Goal: Download file/media

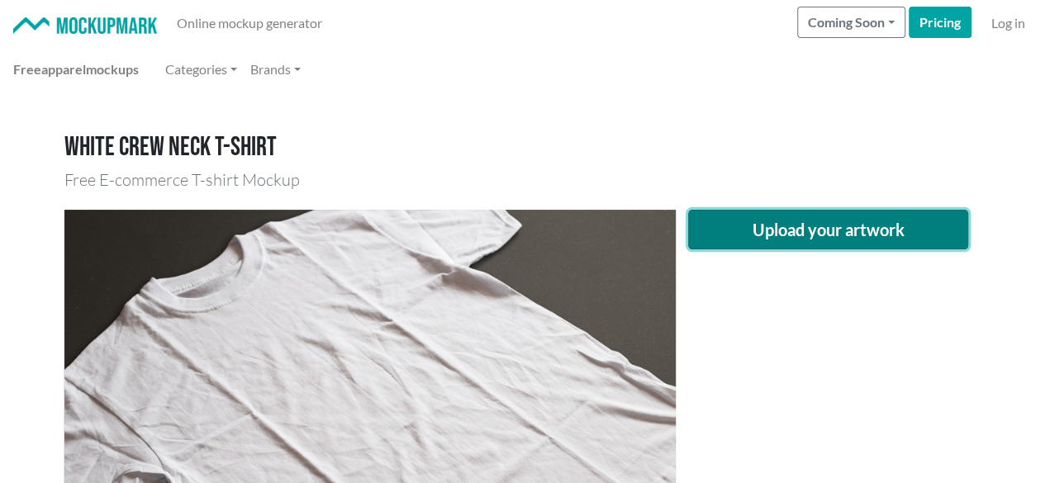
click at [803, 226] on button "Upload your artwork" at bounding box center [828, 230] width 281 height 40
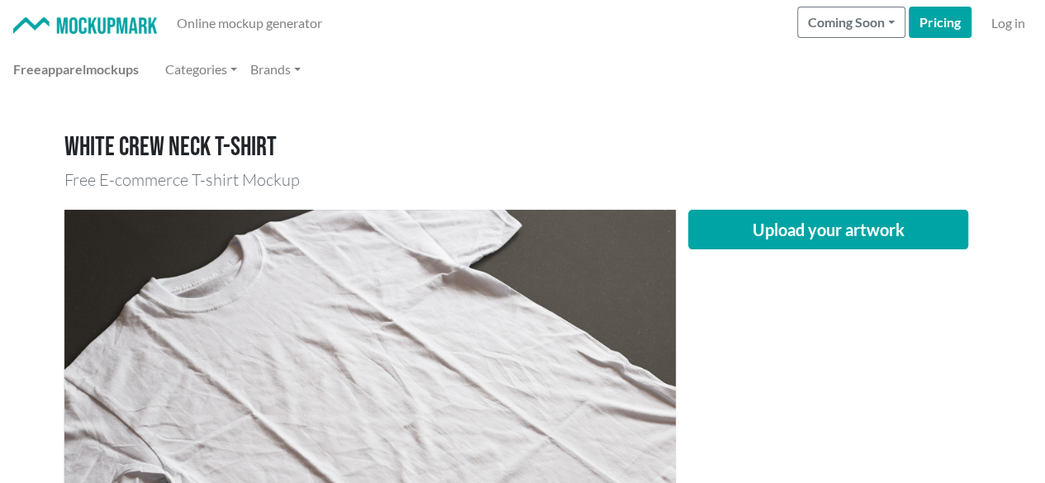
click at [753, 313] on div "Upload your artwork" at bounding box center [828, 413] width 306 height 407
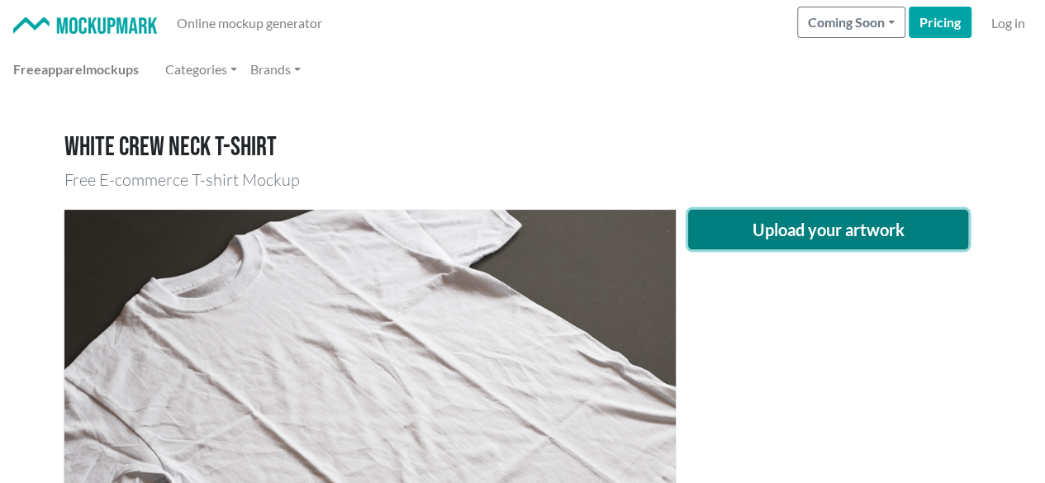
click at [781, 224] on button "Upload your artwork" at bounding box center [828, 230] width 281 height 40
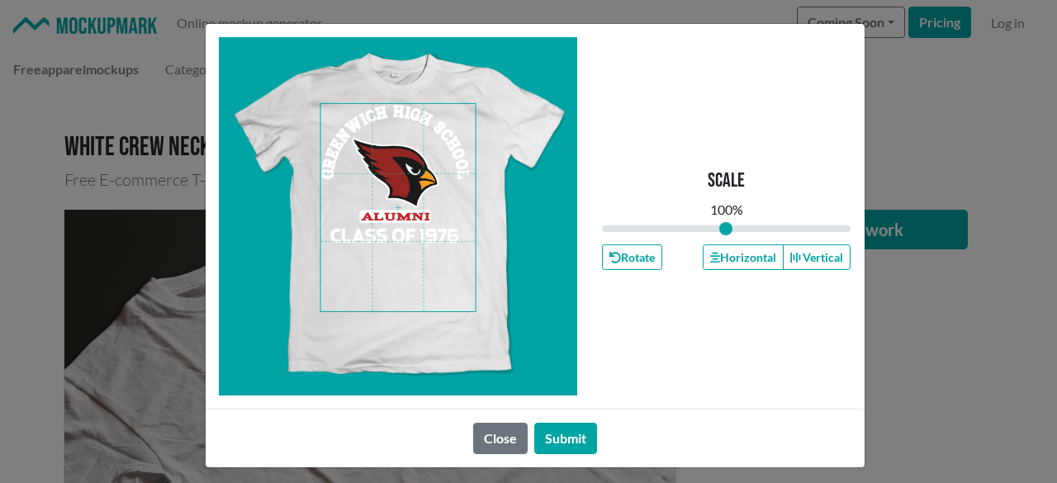
click at [404, 186] on span at bounding box center [397, 207] width 155 height 207
click at [738, 258] on button "Horizontal" at bounding box center [743, 257] width 81 height 26
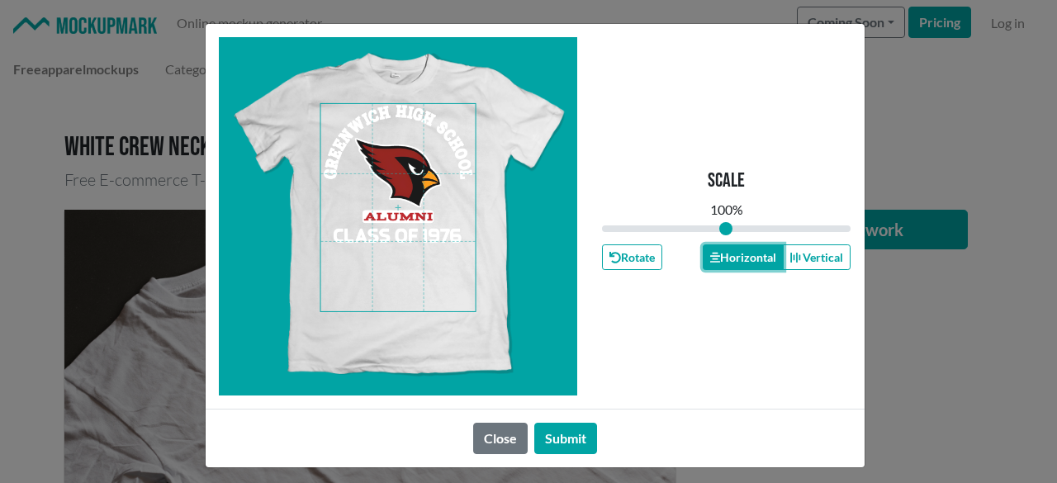
click at [737, 258] on button "Horizontal" at bounding box center [743, 257] width 81 height 26
click at [563, 442] on button "Submit" at bounding box center [565, 438] width 63 height 31
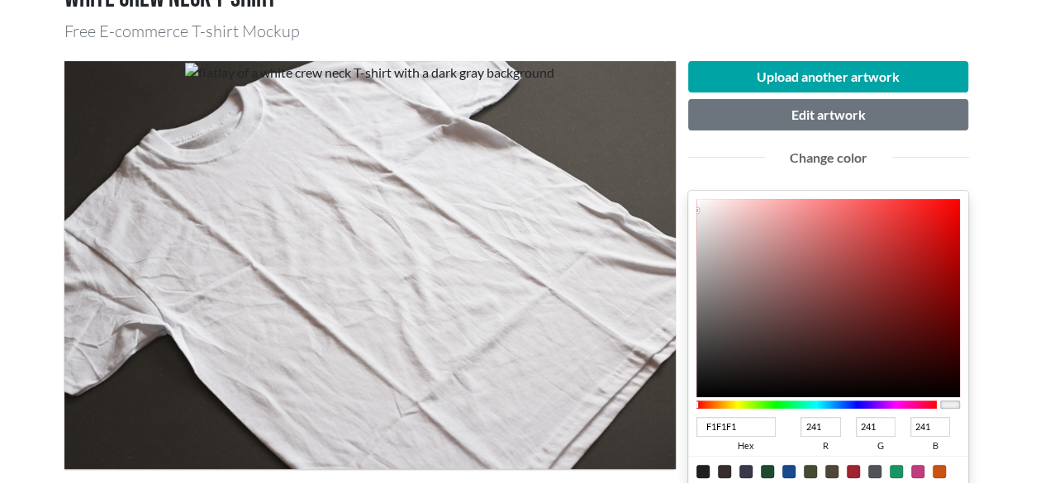
scroll to position [165, 0]
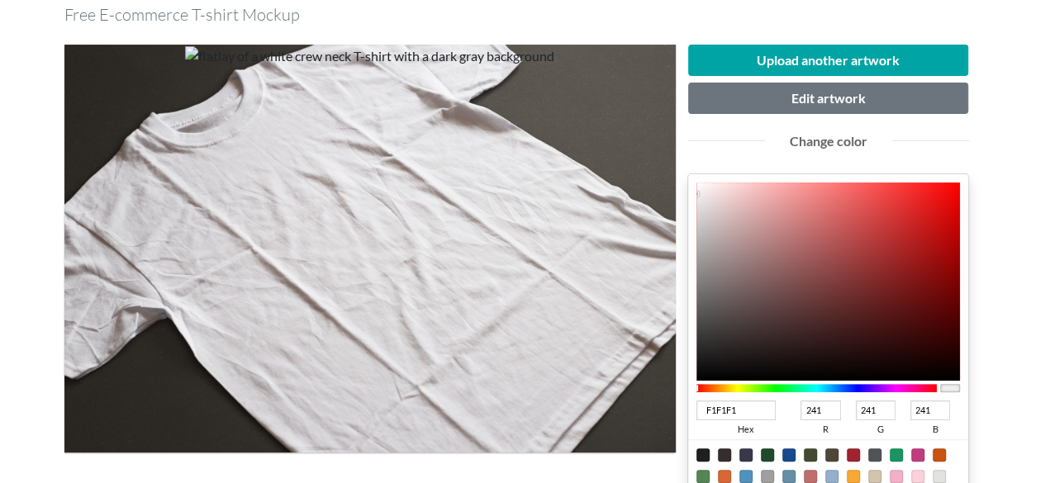
type input "CF1010"
type input "207"
type input "16"
type input "CE0F0F"
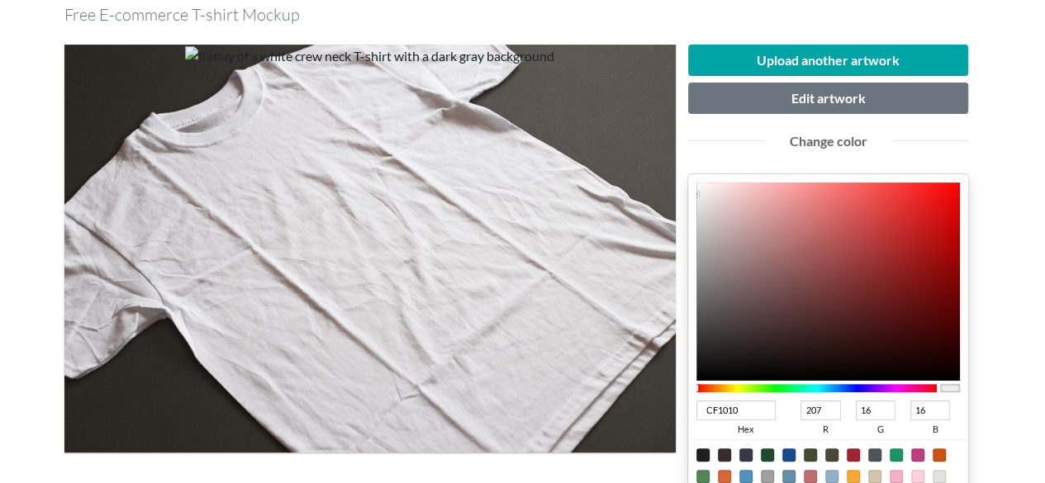
type input "206"
type input "15"
type input "[DATE]"
type input "188"
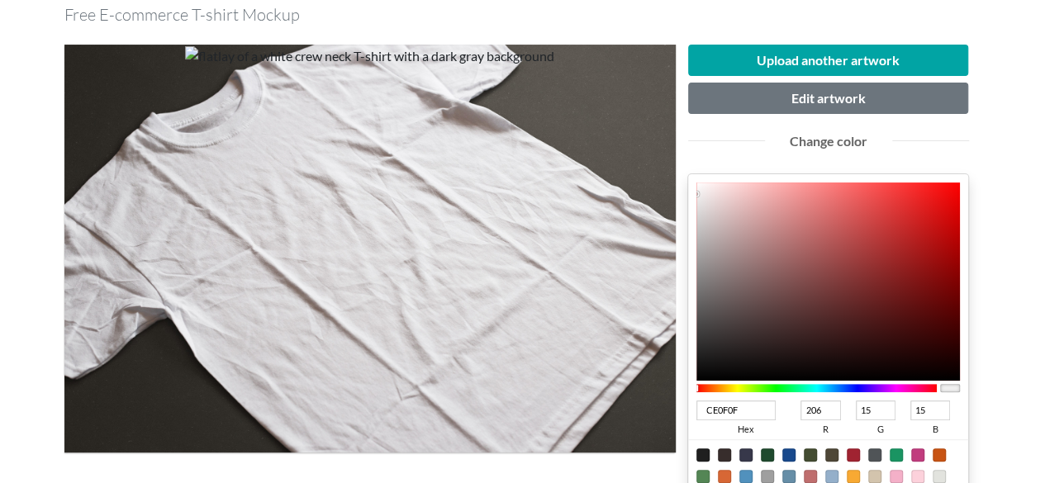
type input "8"
type input "[DATE]"
type input "173"
type input "5"
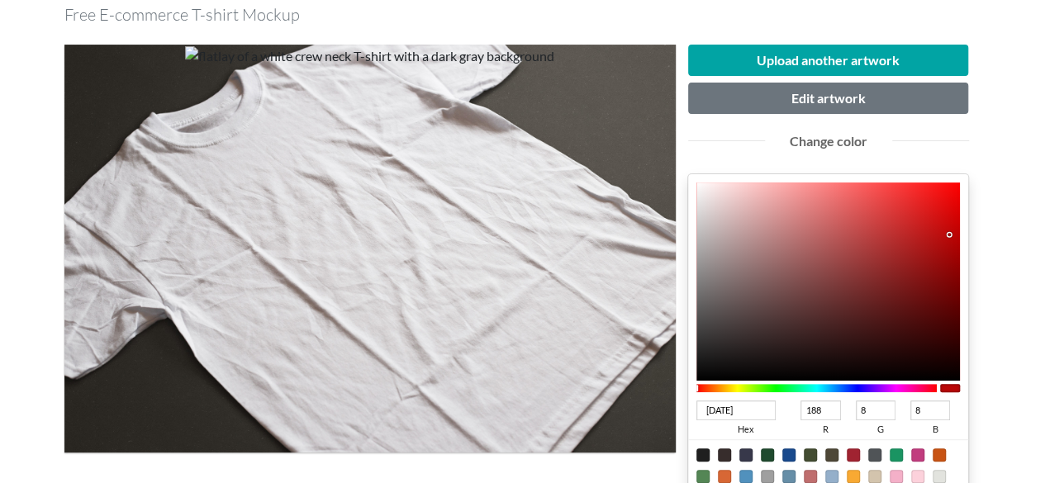
type input "5"
type input "AB0404"
type input "171"
type input "4"
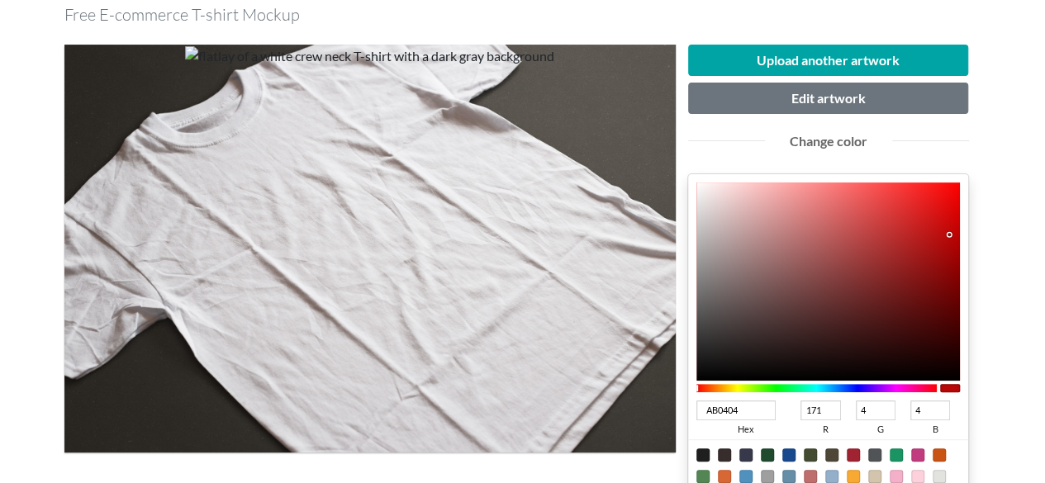
type input "AA0404"
type input "170"
type input "A50303"
type input "165"
type input "3"
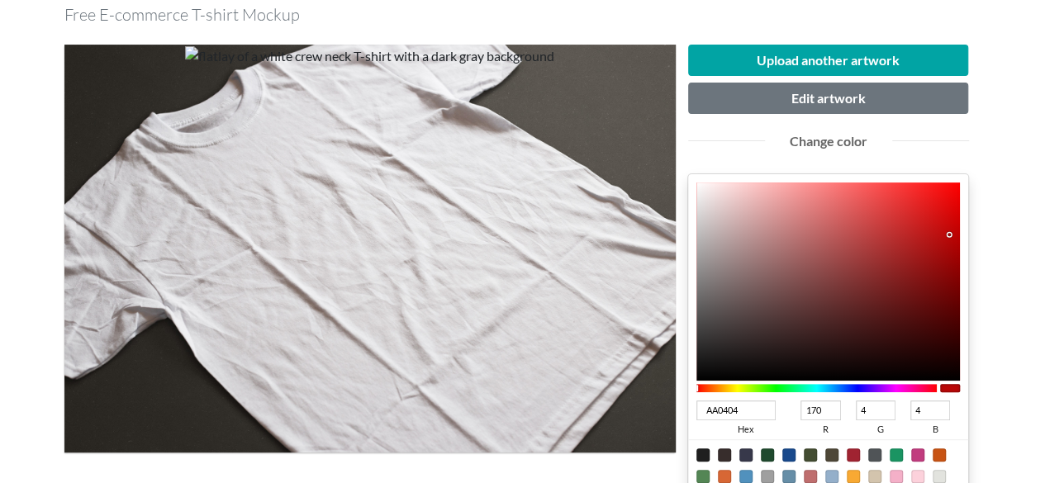
type input "3"
type input "A20303"
type input "162"
type input "A00202"
type input "160"
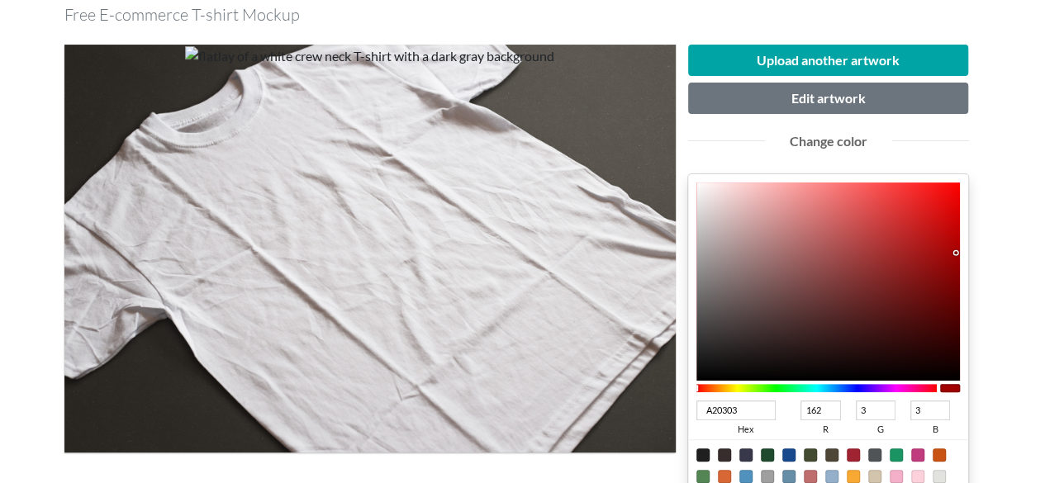
type input "2"
type input "A00101"
type input "1"
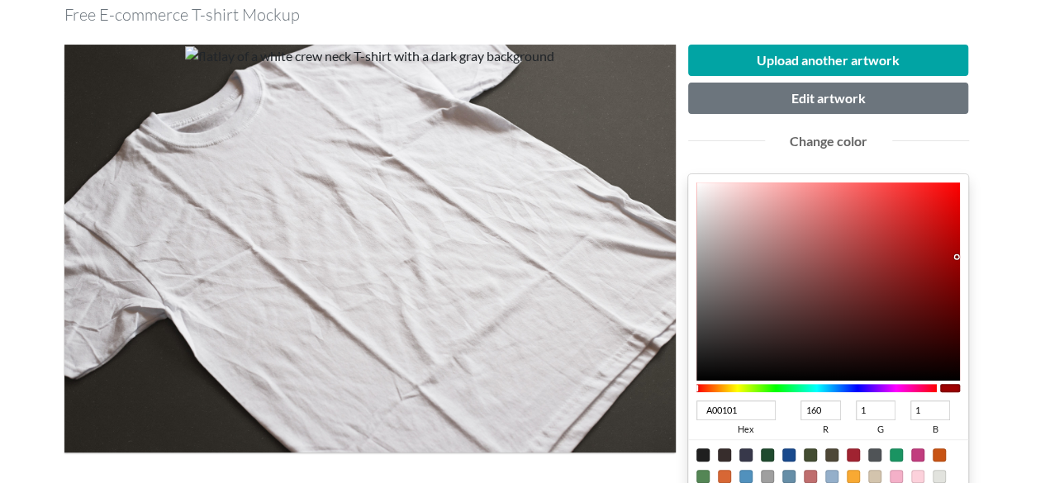
type input "A20000"
type input "162"
type input "0"
drag, startPoint x: 940, startPoint y: 219, endPoint x: 973, endPoint y: 253, distance: 47.3
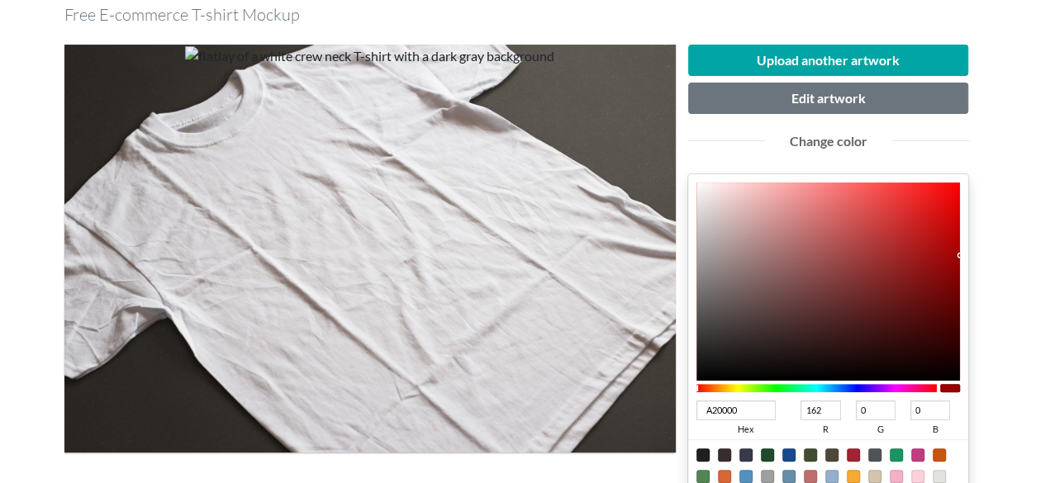
click at [973, 253] on div "Upload another artwork Edit artwork Change color A20000 hex 162 r 0 g 0 b 100 a…" at bounding box center [828, 377] width 306 height 665
type input "A30000"
type input "163"
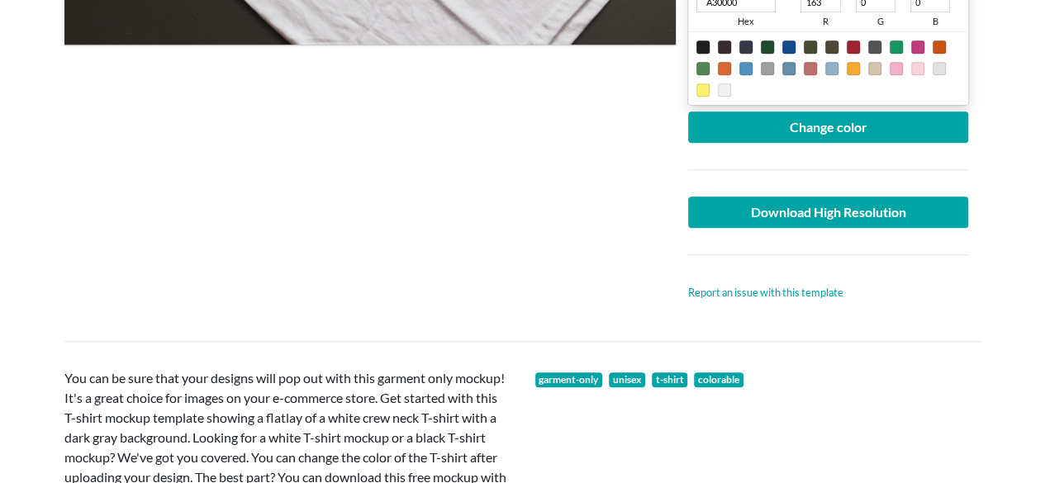
scroll to position [578, 0]
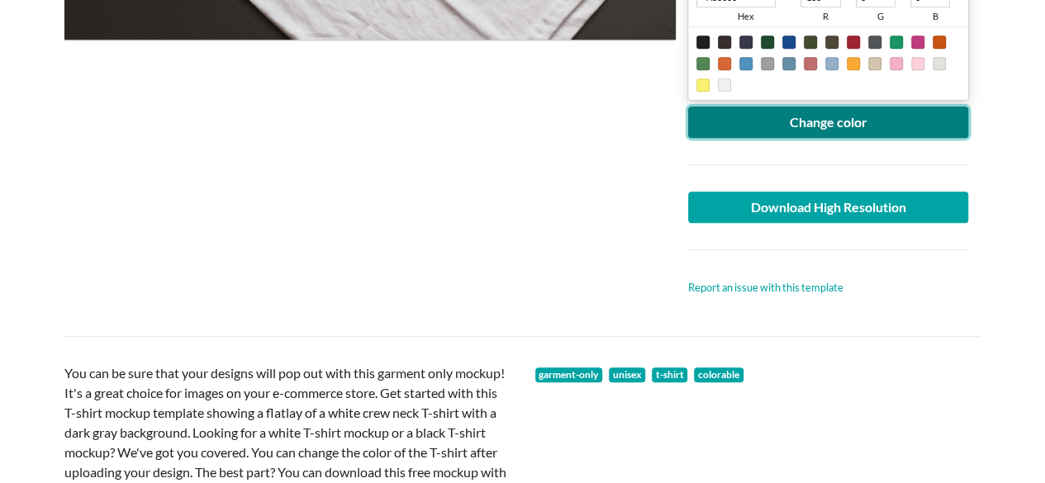
click at [773, 126] on button "Change color" at bounding box center [828, 122] width 281 height 31
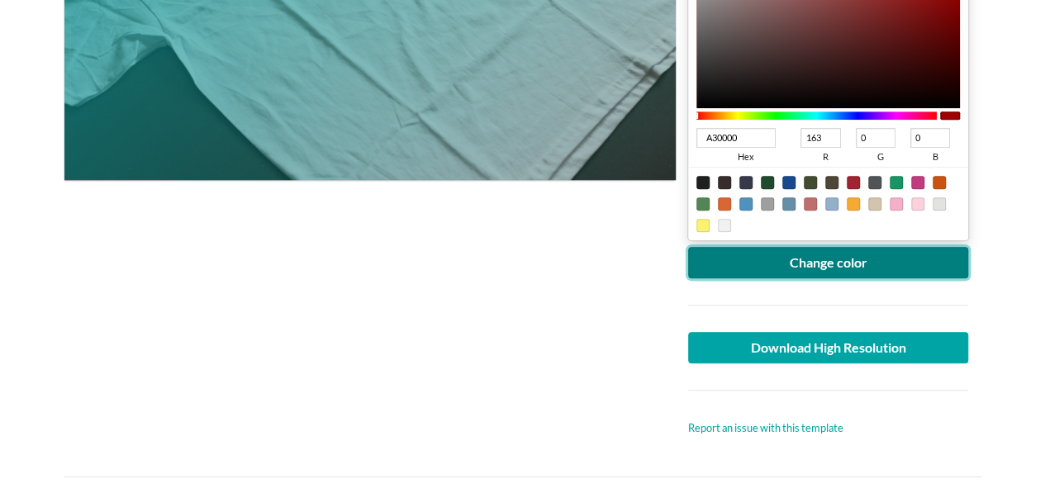
scroll to position [248, 0]
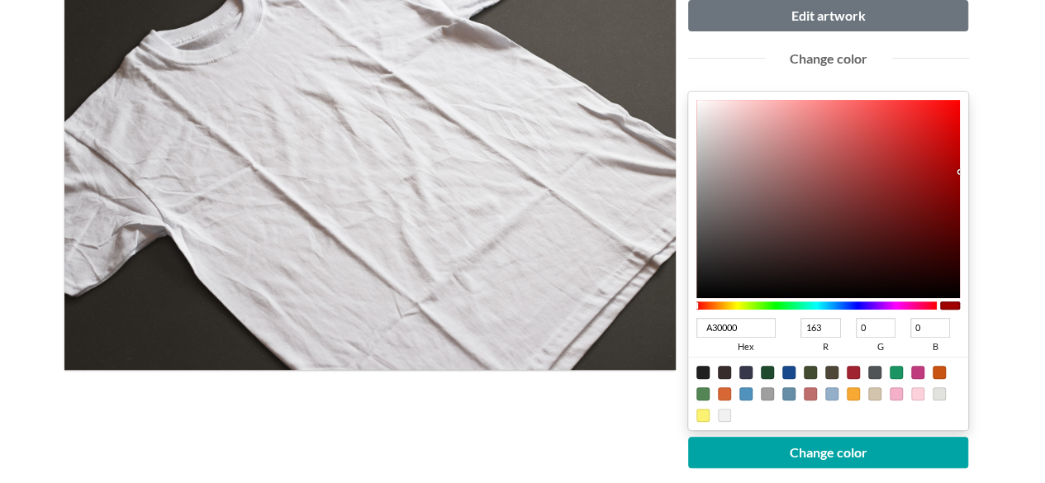
type input "790202"
type input "121"
type input "2"
type input "780202"
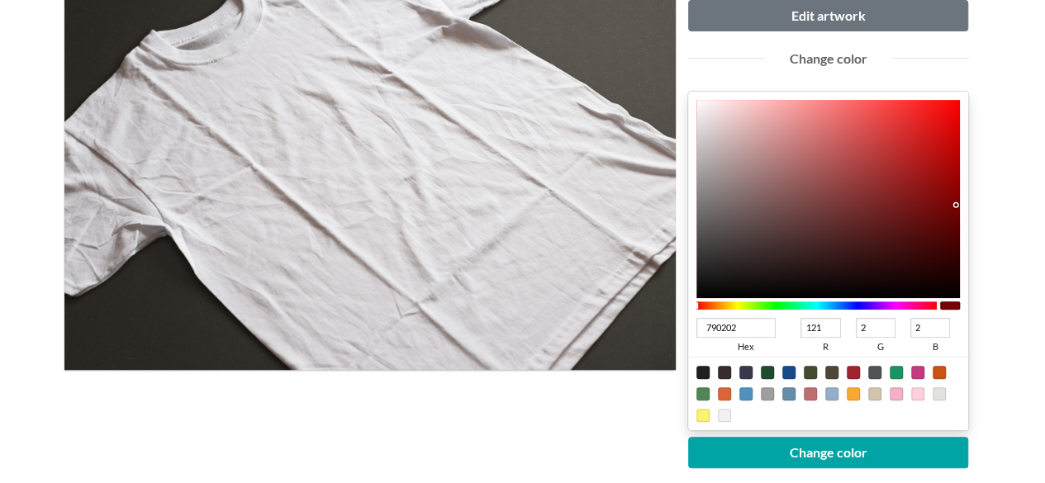
type input "120"
type input "780303"
type input "3"
type input "790000"
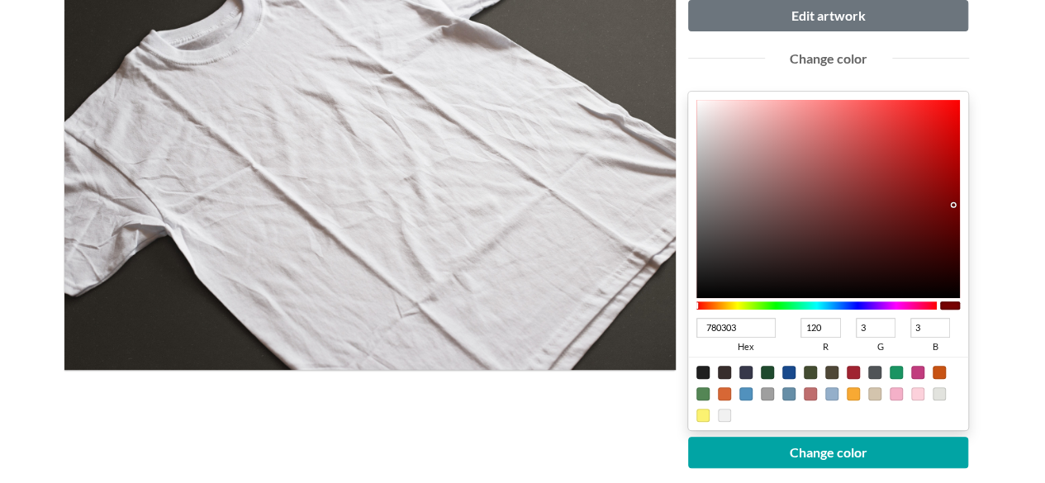
type input "121"
type input "0"
type input "7A0000"
type input "122"
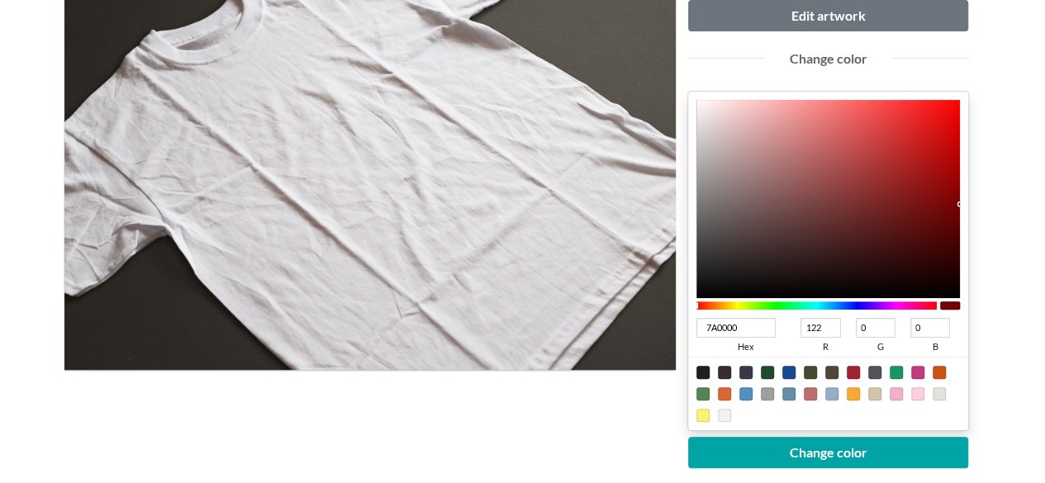
click at [973, 202] on div "Upload another artwork Edit artwork Change color 7A0000 hex 122 r 0 g 0 b 100 a…" at bounding box center [828, 294] width 306 height 665
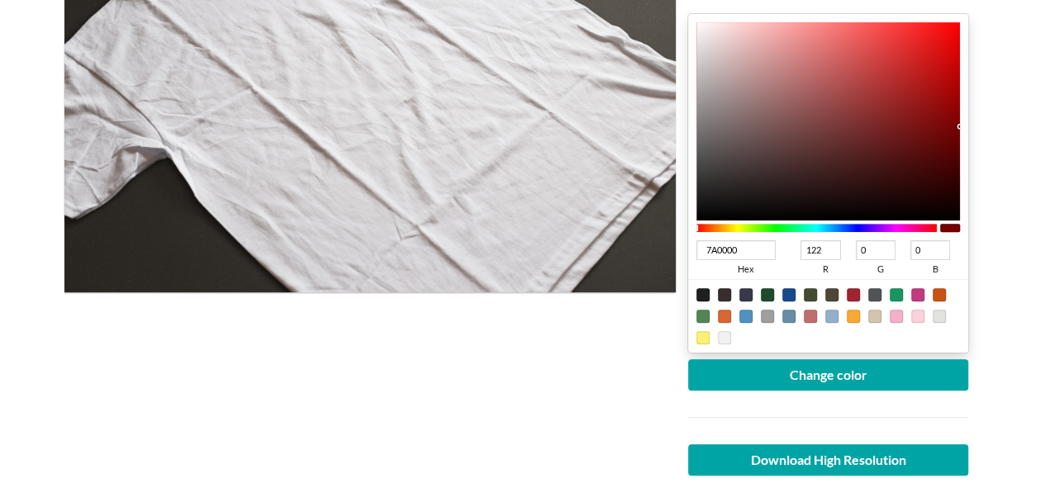
scroll to position [413, 0]
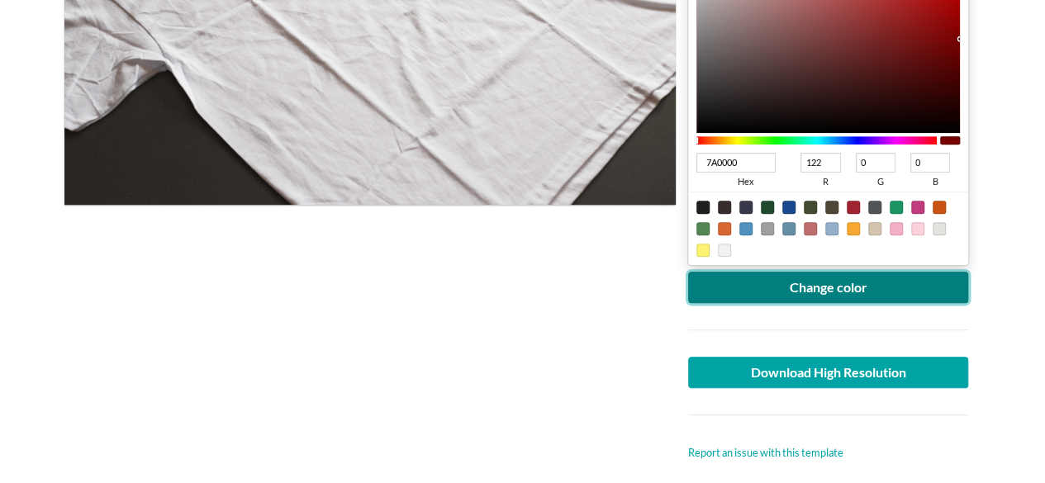
click at [810, 275] on button "Change color" at bounding box center [828, 287] width 281 height 31
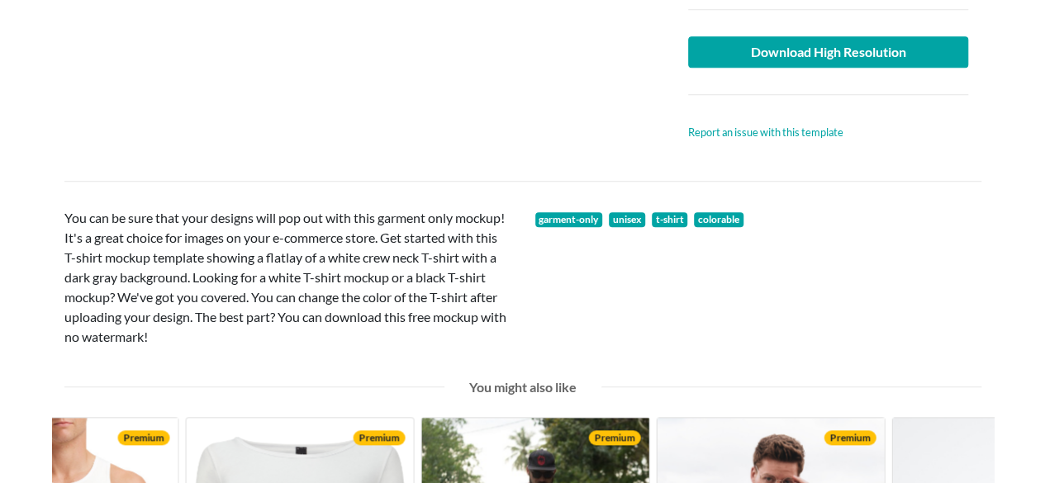
scroll to position [743, 0]
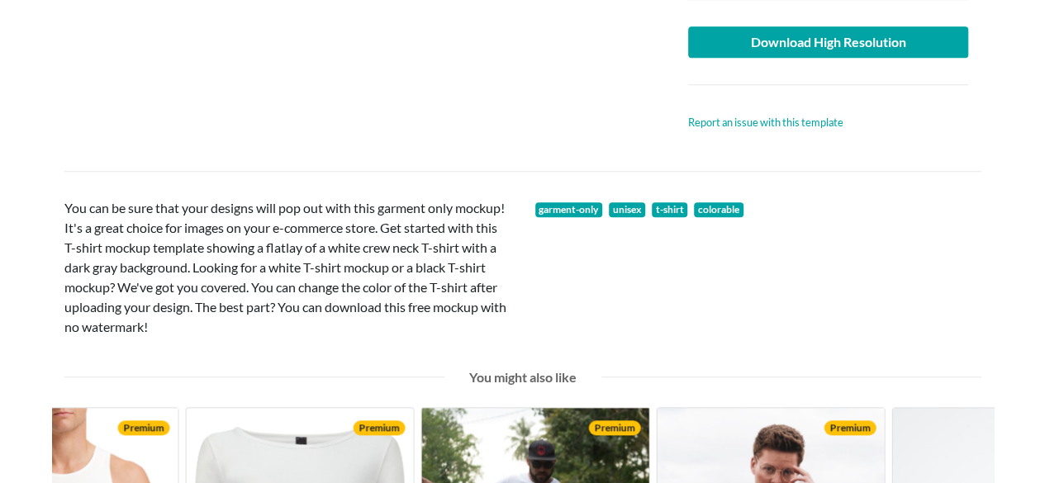
click at [844, 58] on div at bounding box center [828, 85] width 306 height 54
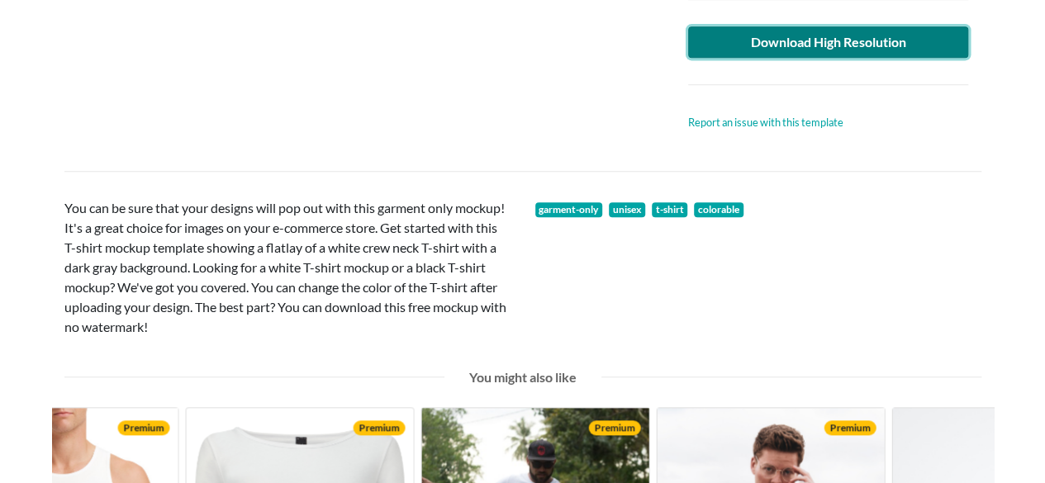
click at [846, 40] on link "Download High Resolution" at bounding box center [828, 41] width 281 height 31
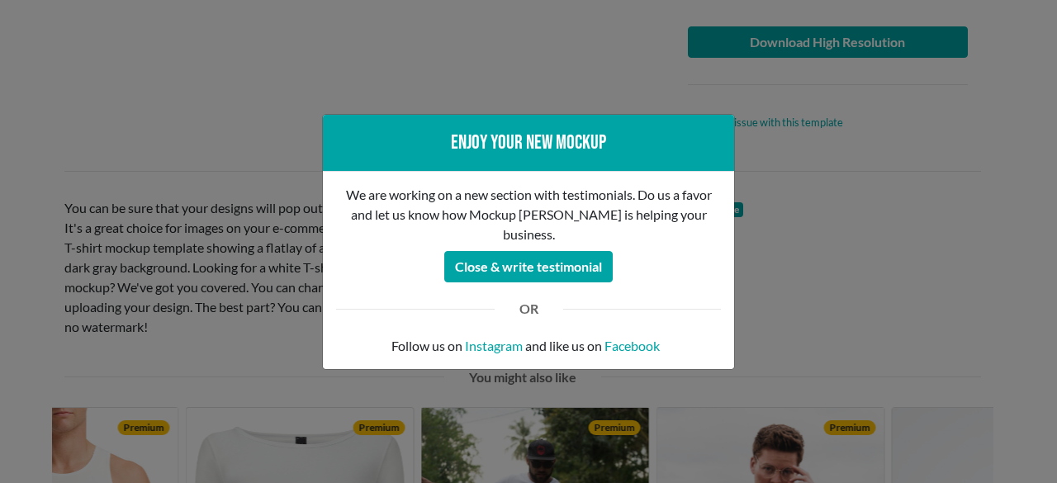
click at [185, 92] on div "Enjoy your new mockup We are working on a new section with testimonials. Do us …" at bounding box center [528, 241] width 1057 height 483
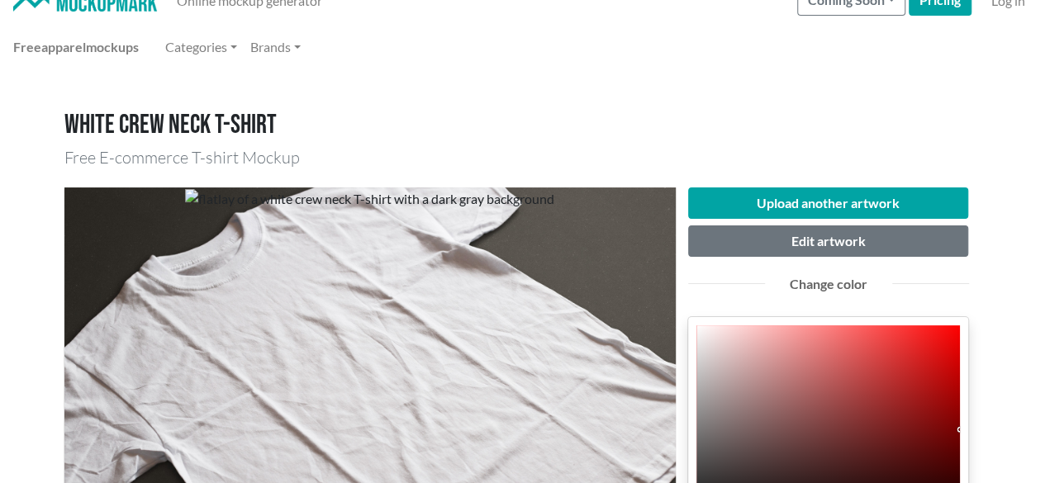
scroll to position [0, 0]
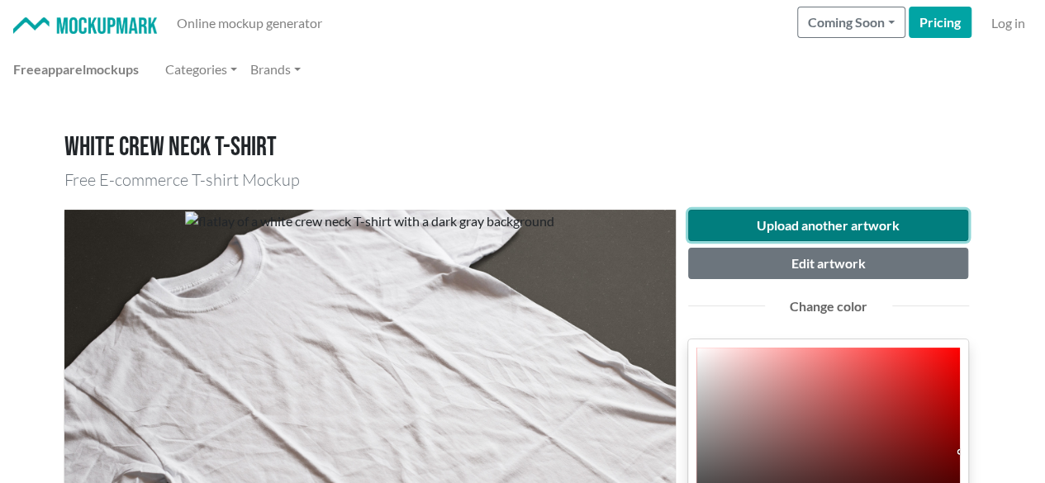
click at [786, 230] on button "Upload another artwork" at bounding box center [828, 225] width 281 height 31
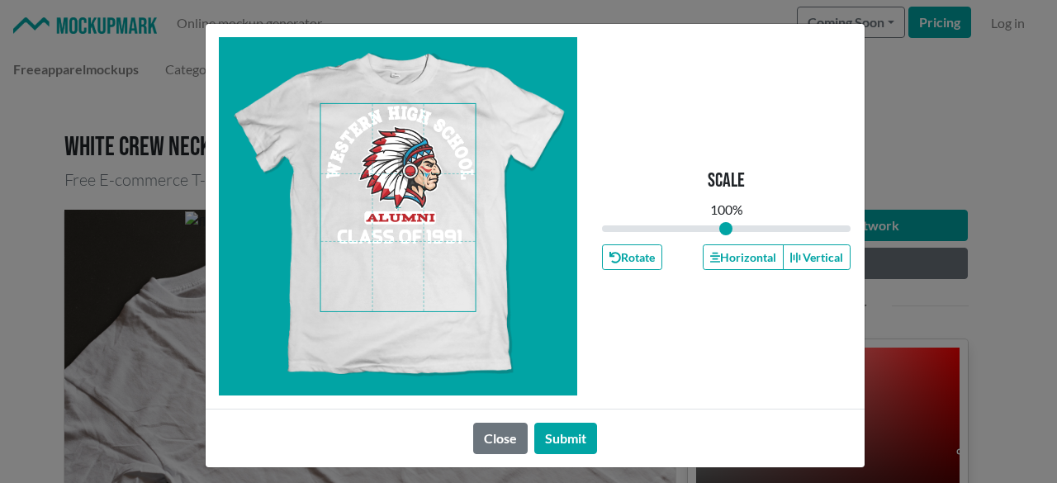
click at [411, 146] on span at bounding box center [397, 207] width 155 height 207
click at [740, 253] on button "Horizontal" at bounding box center [743, 257] width 81 height 26
click at [534, 443] on button "Submit" at bounding box center [565, 438] width 63 height 31
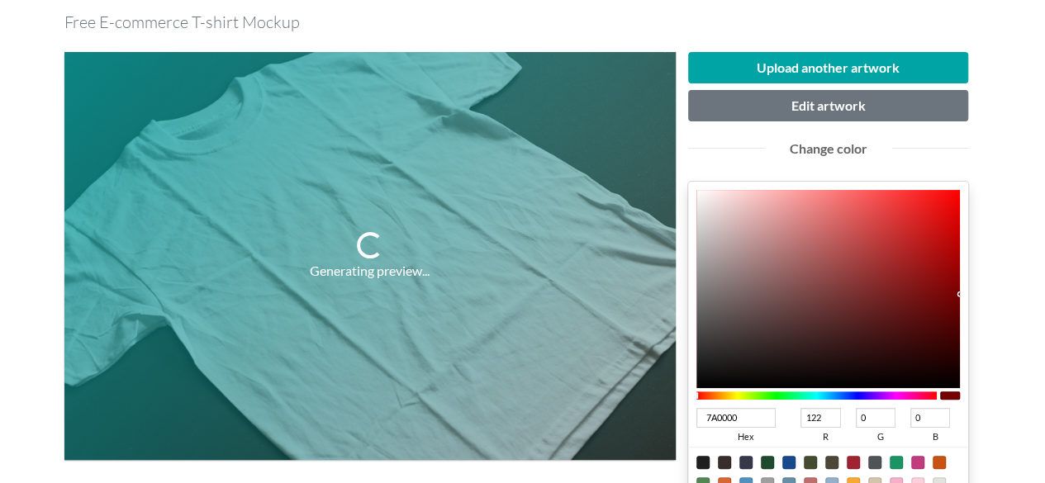
scroll to position [165, 0]
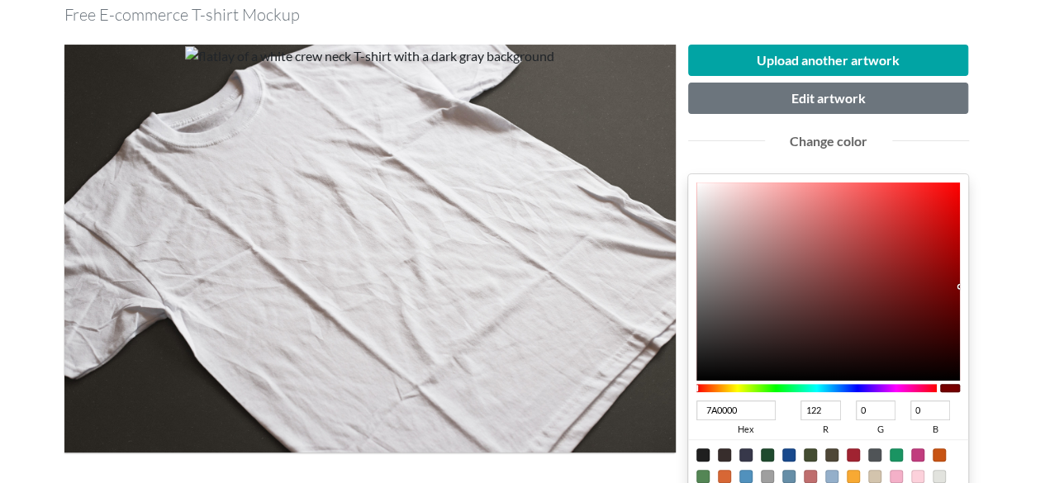
type input "B50707"
type input "181"
type input "7"
type input "B50202"
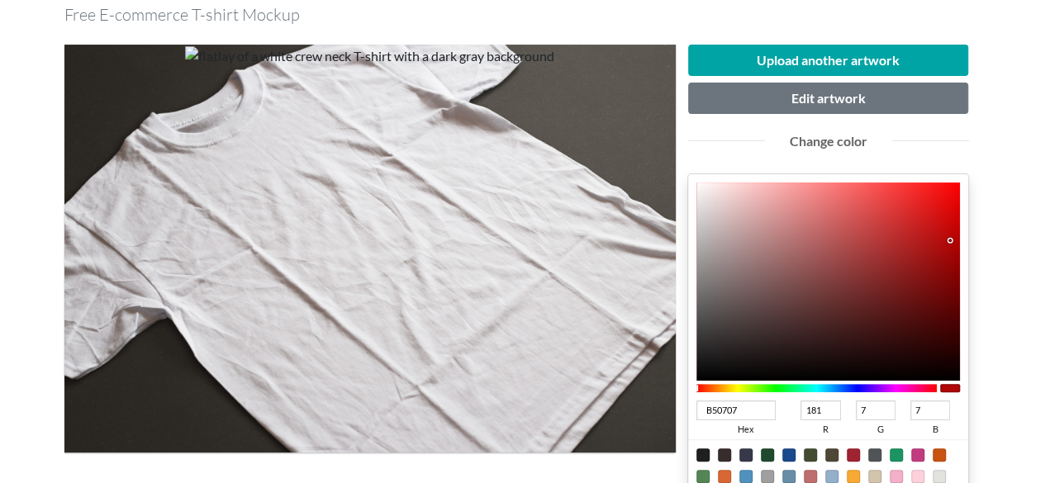
type input "2"
type input "B30000"
type input "179"
type input "0"
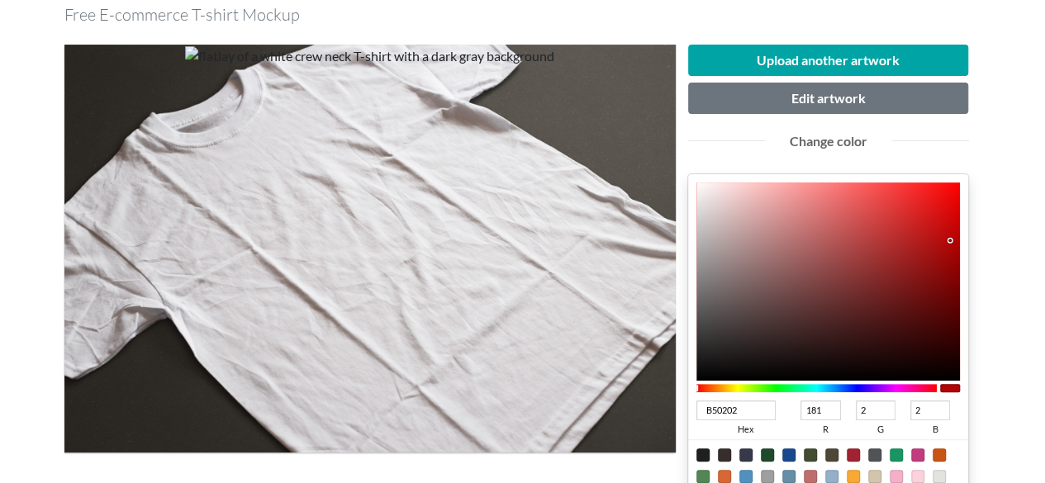
type input "0"
type input "B20000"
type input "178"
drag, startPoint x: 950, startPoint y: 239, endPoint x: 985, endPoint y: 241, distance: 35.6
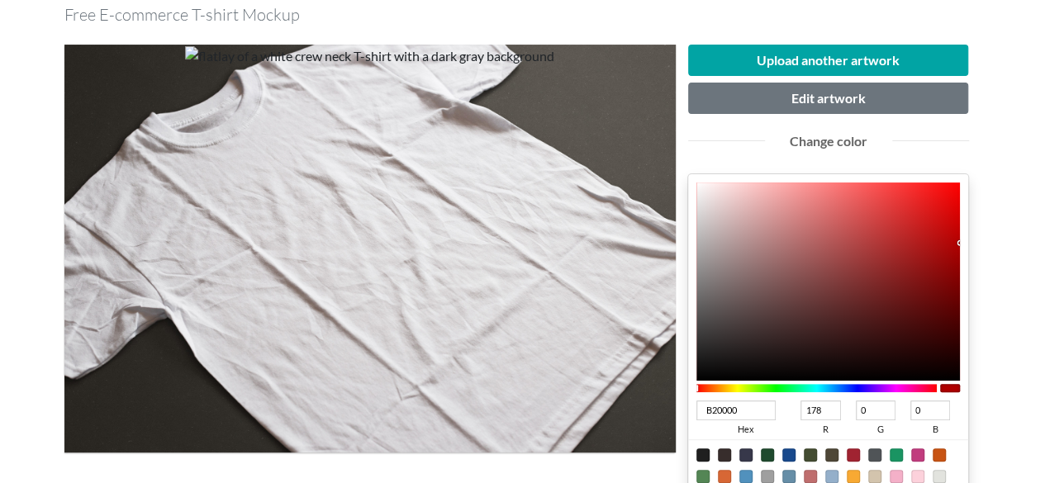
scroll to position [330, 0]
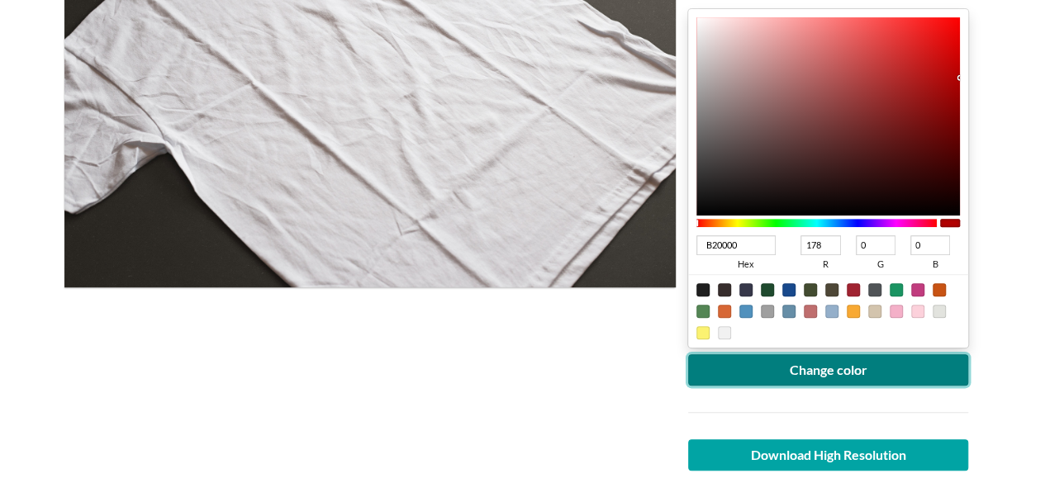
click at [811, 366] on button "Change color" at bounding box center [828, 369] width 281 height 31
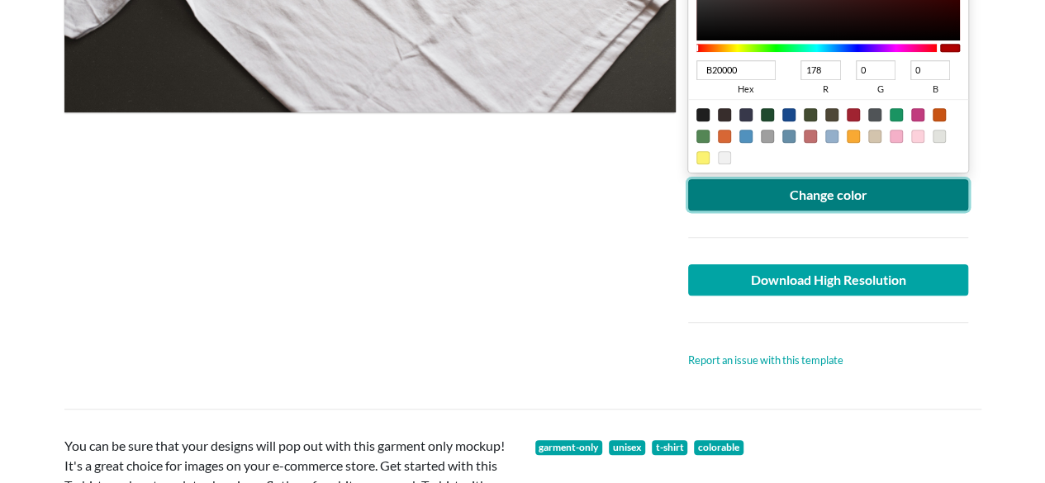
scroll to position [578, 0]
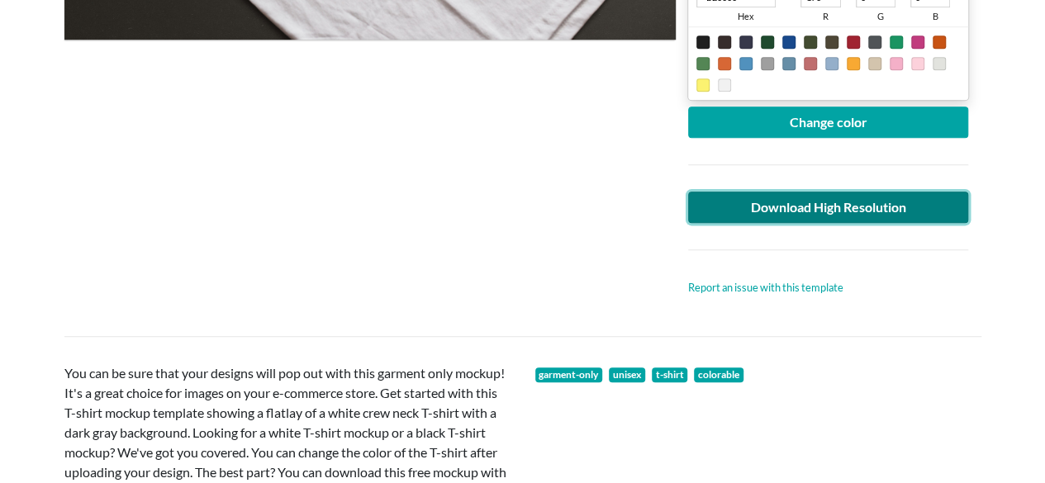
click at [883, 211] on link "Download High Resolution" at bounding box center [828, 207] width 281 height 31
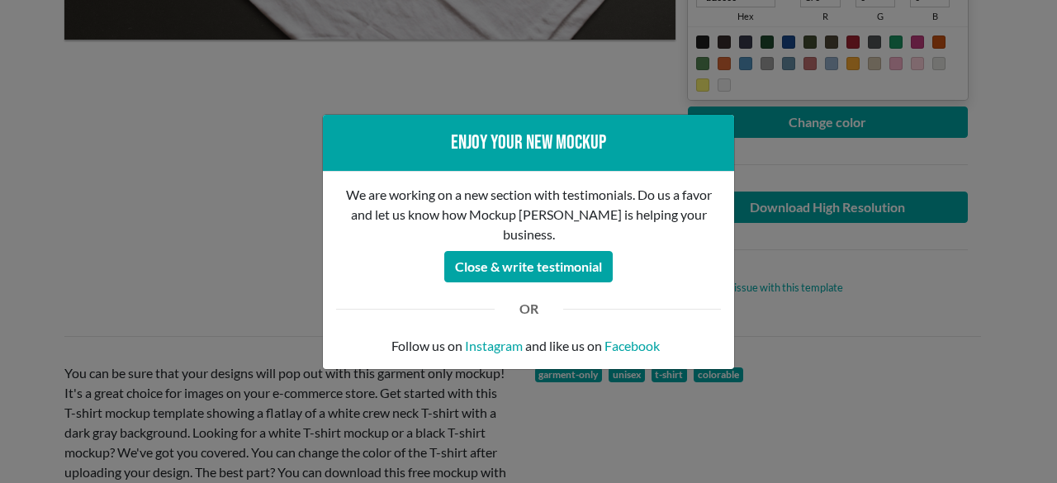
click at [107, 184] on div "Enjoy your new mockup We are working on a new section with testimonials. Do us …" at bounding box center [528, 241] width 1057 height 483
